Goal: Task Accomplishment & Management: Use online tool/utility

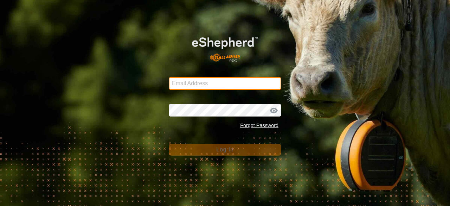
click at [252, 85] on input "Email Address" at bounding box center [225, 83] width 112 height 13
type input "anthony.thexton7@outlook.com"
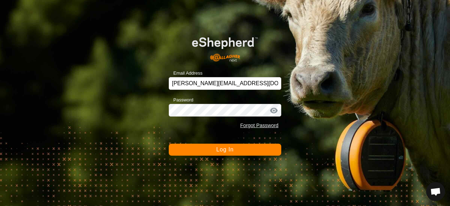
click at [269, 111] on div at bounding box center [274, 110] width 11 height 7
click at [223, 149] on span "Log In" at bounding box center [224, 149] width 17 height 6
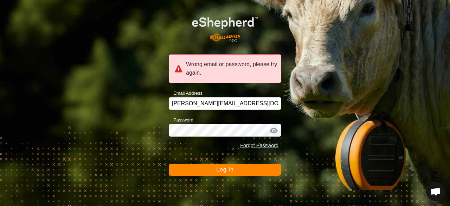
click at [219, 172] on span "Log In" at bounding box center [224, 169] width 17 height 6
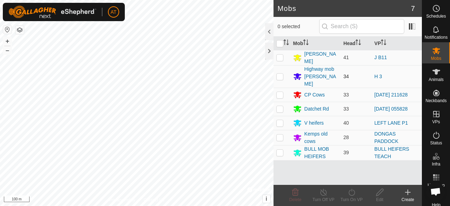
click at [285, 75] on td at bounding box center [281, 76] width 17 height 22
checkbox input "true"
click at [349, 199] on div "Turn On VP" at bounding box center [351, 199] width 28 height 6
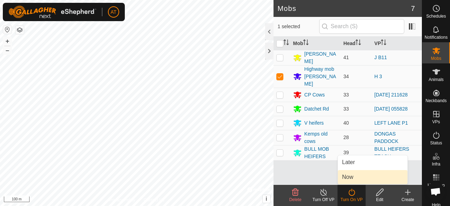
click at [349, 181] on link "Now" at bounding box center [373, 177] width 70 height 14
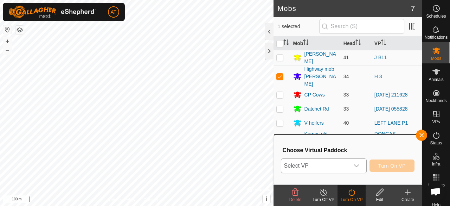
click at [348, 159] on span "Select VP" at bounding box center [315, 166] width 68 height 14
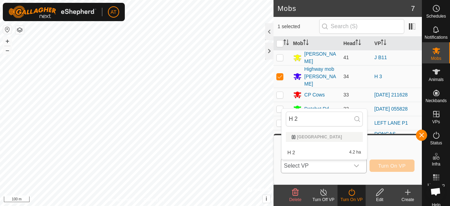
type input "H 2"
click at [294, 150] on span "H 2" at bounding box center [292, 152] width 8 height 5
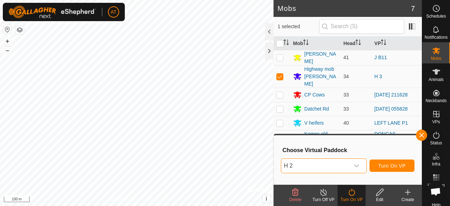
click at [395, 163] on span "Turn On VP" at bounding box center [391, 166] width 27 height 6
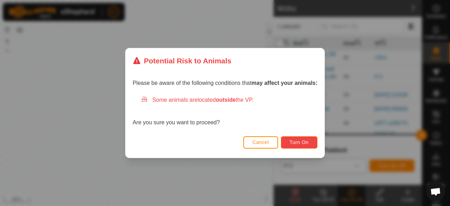
click at [298, 141] on span "Turn On" at bounding box center [299, 142] width 19 height 6
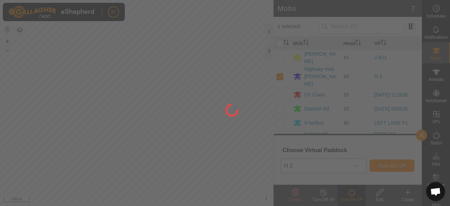
click at [294, 140] on div at bounding box center [225, 103] width 450 height 206
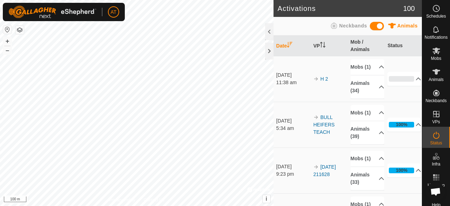
click at [436, 52] on icon at bounding box center [436, 50] width 8 height 8
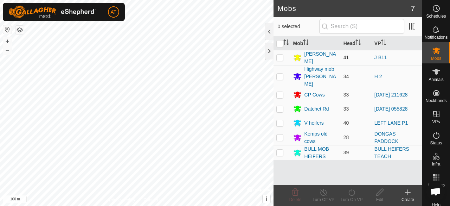
click at [286, 60] on td at bounding box center [281, 57] width 17 height 15
checkbox input "true"
click at [348, 200] on div "Turn On VP" at bounding box center [351, 199] width 28 height 6
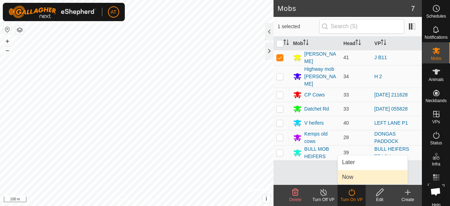
click at [350, 181] on span "Now" at bounding box center [347, 177] width 11 height 8
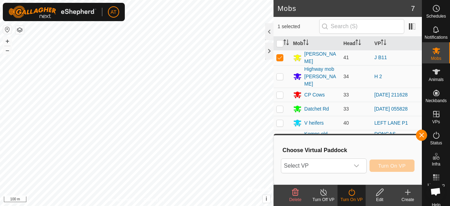
click at [350, 193] on icon at bounding box center [351, 192] width 9 height 8
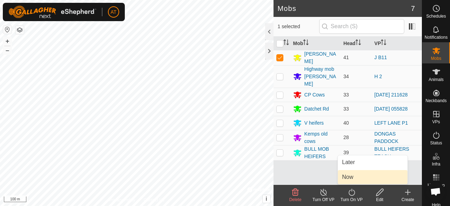
click at [347, 179] on span "Now" at bounding box center [347, 177] width 11 height 8
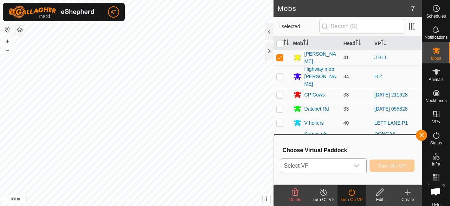
click at [330, 170] on span "Select VP" at bounding box center [315, 166] width 68 height 14
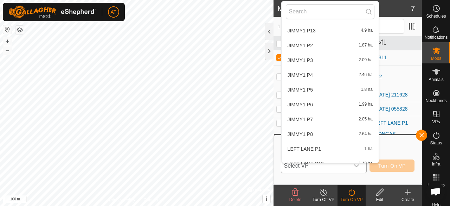
scroll to position [2246, 0]
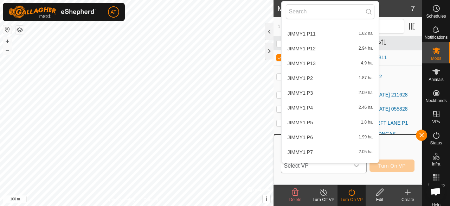
click at [324, 169] on span "Select VP" at bounding box center [315, 166] width 68 height 14
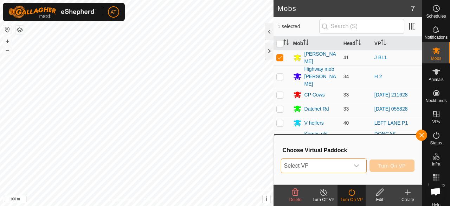
click at [330, 163] on span "Select VP" at bounding box center [315, 166] width 68 height 14
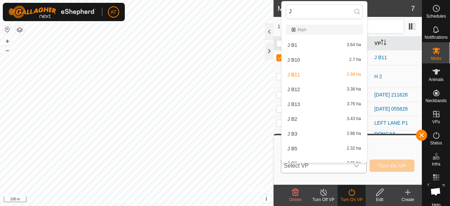
type input "J"
click at [292, 91] on span "J B12" at bounding box center [294, 89] width 13 height 5
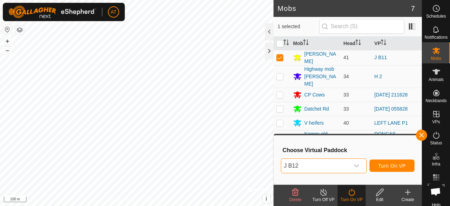
click at [392, 167] on span "Turn On VP" at bounding box center [391, 166] width 27 height 6
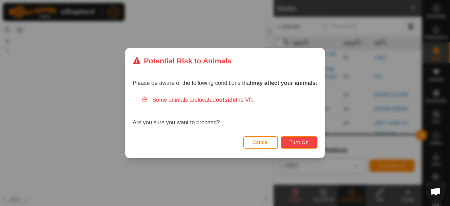
click at [308, 142] on span "Turn On" at bounding box center [299, 142] width 19 height 6
